Goal: Task Accomplishment & Management: Manage account settings

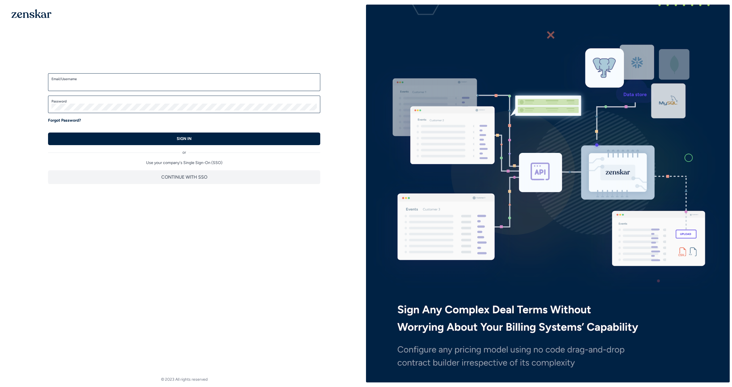
type input "**********"
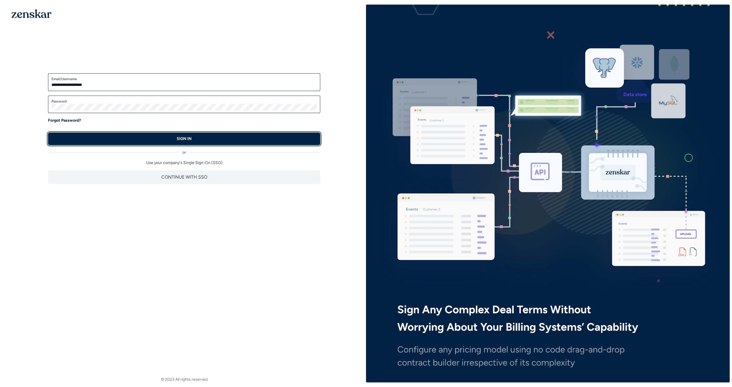
click at [241, 144] on button "SIGN IN" at bounding box center [184, 138] width 272 height 13
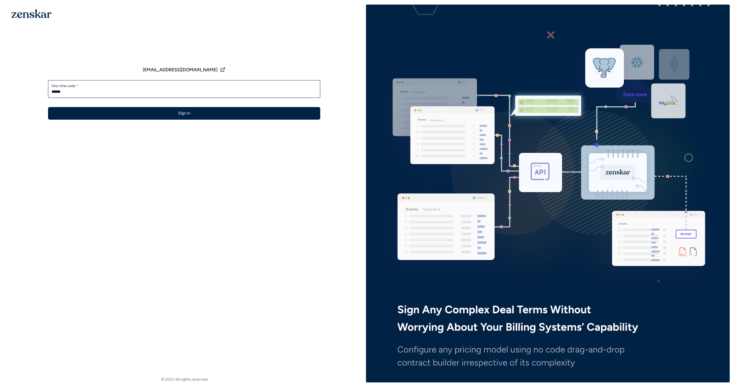
type input "******"
click at [48, 107] on button "Sign In" at bounding box center [184, 113] width 272 height 13
